Goal: Information Seeking & Learning: Learn about a topic

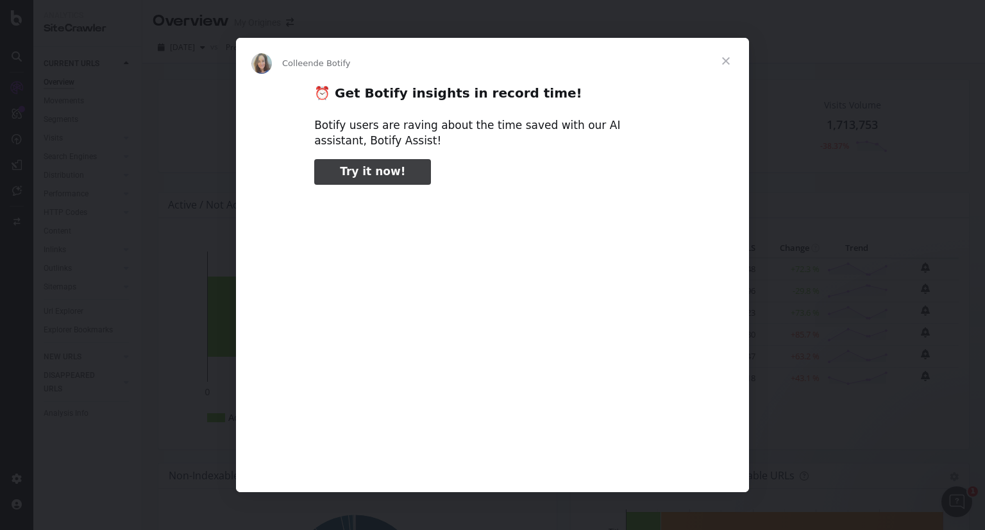
type input "79778"
click at [723, 59] on span "Fermer" at bounding box center [726, 61] width 46 height 46
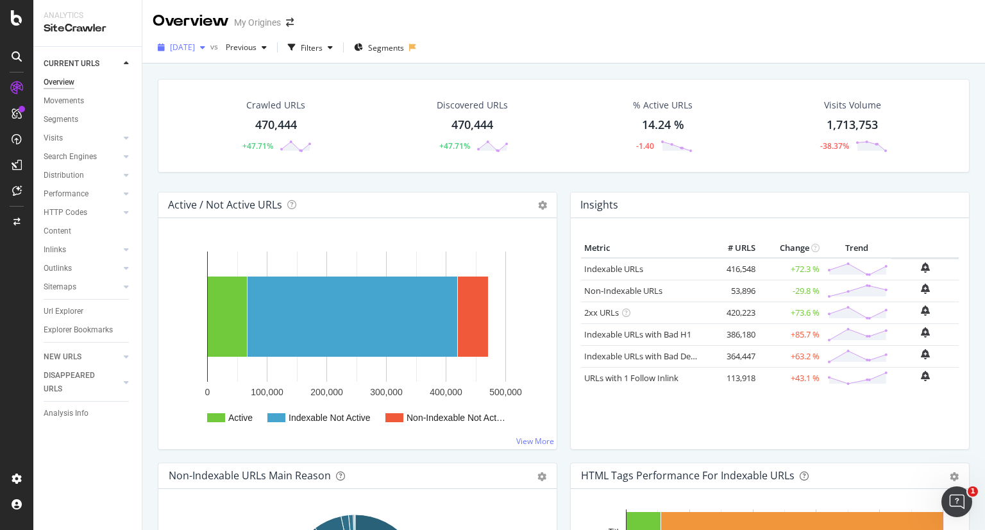
click at [188, 45] on span "[DATE]" at bounding box center [182, 47] width 25 height 11
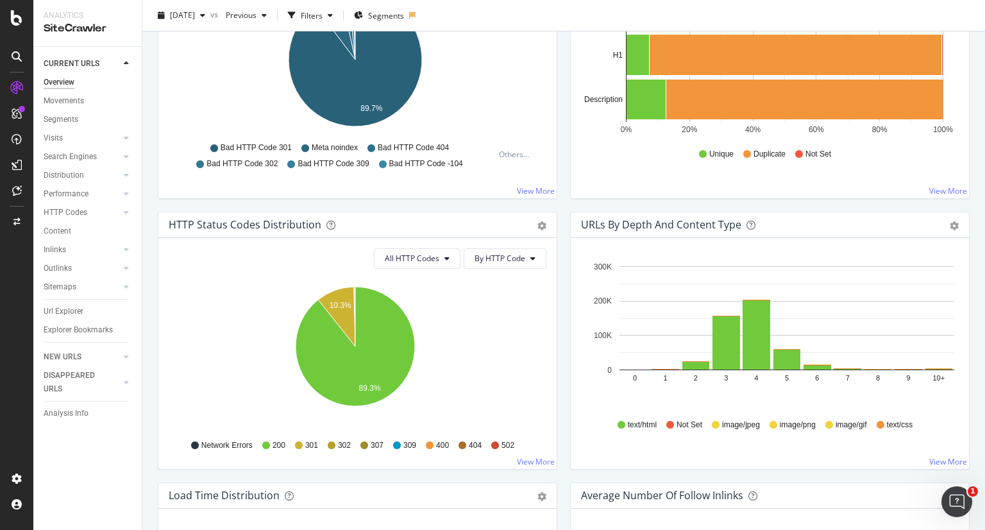
scroll to position [577, 0]
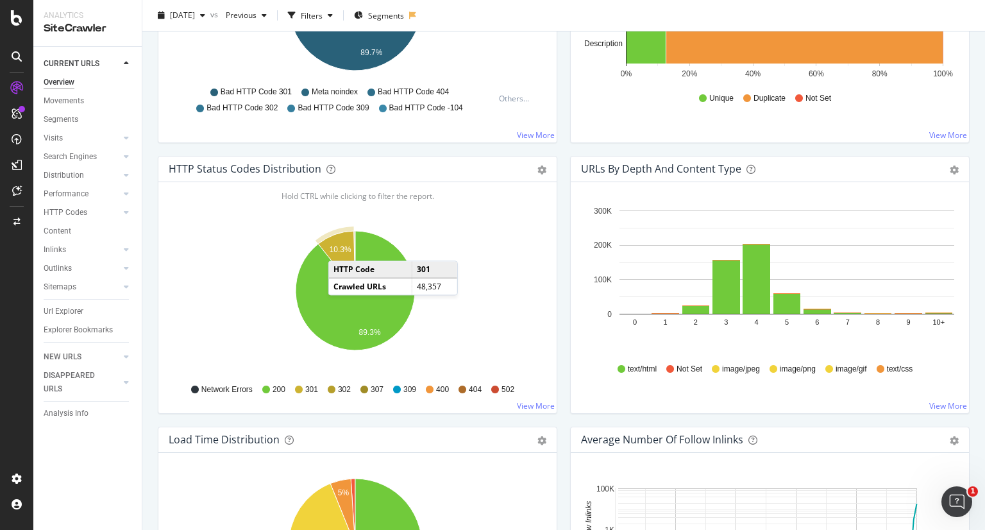
click at [341, 247] on text "10.3%" at bounding box center [341, 249] width 22 height 9
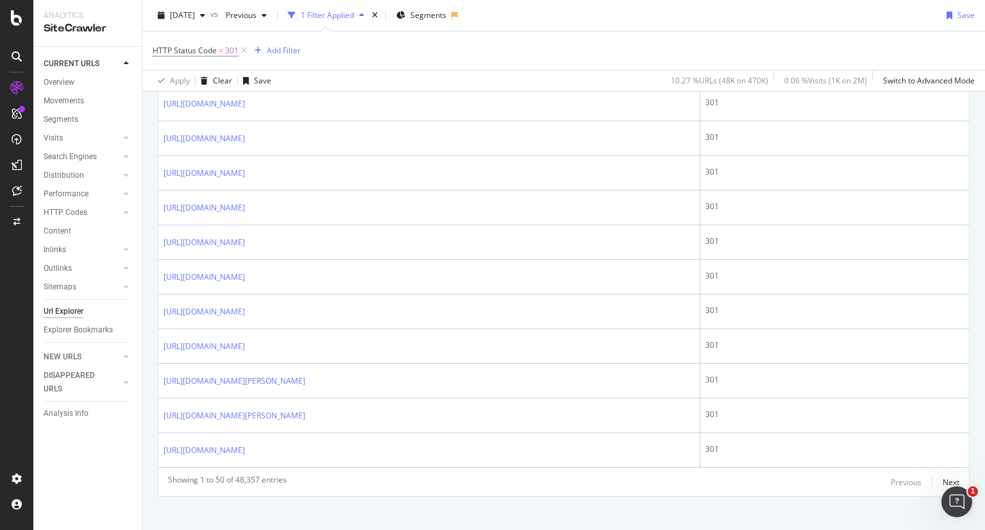
scroll to position [1689, 0]
click at [942, 473] on div "Next" at bounding box center [950, 478] width 17 height 11
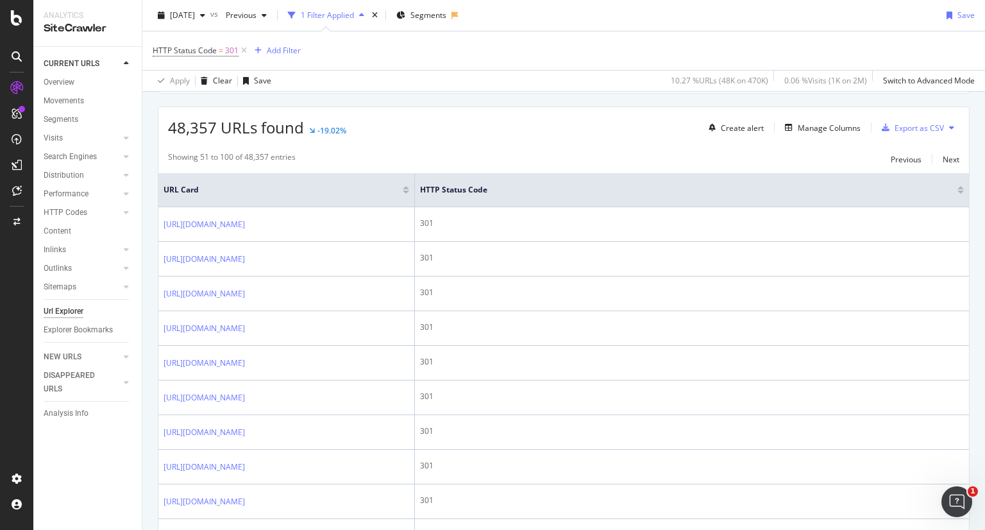
scroll to position [0, 0]
